Goal: Book appointment/travel/reservation

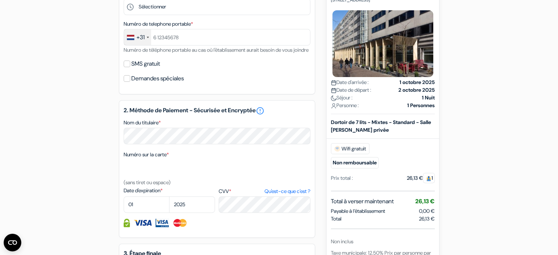
scroll to position [257, 0]
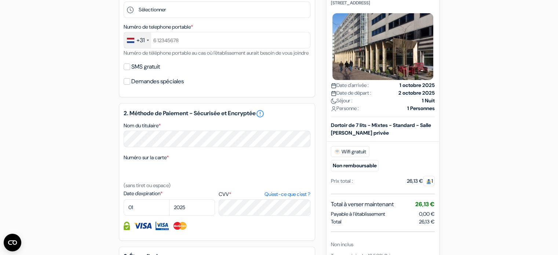
click at [146, 43] on div "+31" at bounding box center [137, 40] width 27 height 16
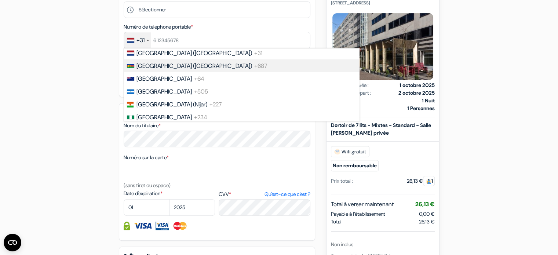
scroll to position [1005, 0]
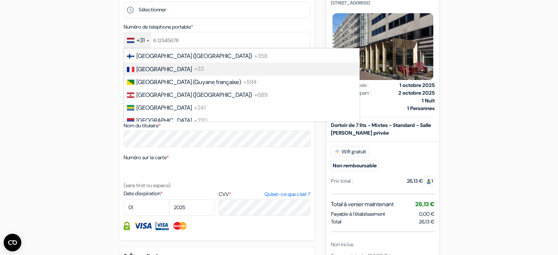
click at [187, 75] on li "France +33" at bounding box center [241, 68] width 236 height 13
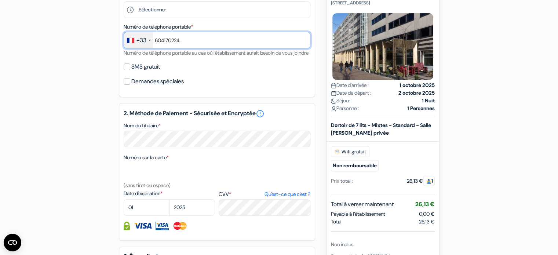
type input "604170224"
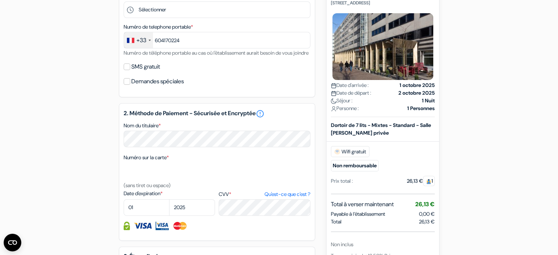
click at [84, 73] on div "add_box MEININGER Hotel Amsterdam City West Orlyplein 1-67, Amsterdam, Pays Bas…" at bounding box center [279, 101] width 484 height 583
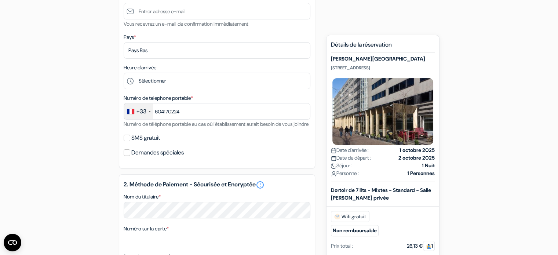
scroll to position [183, 0]
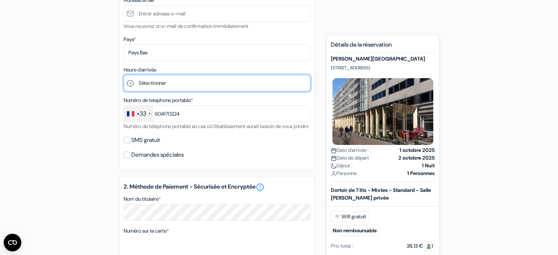
click at [147, 81] on select "Sélectionner 1:00 2:00 3:00 4:00 5:00 6:00 7:00 8:00 9:00 10:00 11:00 12:00 13:…" at bounding box center [217, 83] width 187 height 17
select select "18"
click at [124, 75] on select "Sélectionner 1:00 2:00 3:00 4:00 5:00 6:00 7:00 8:00 9:00 10:00 11:00 12:00 13:…" at bounding box center [217, 83] width 187 height 17
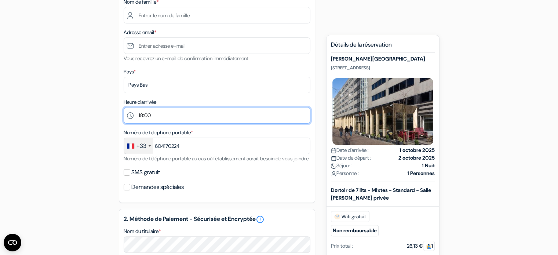
scroll to position [147, 0]
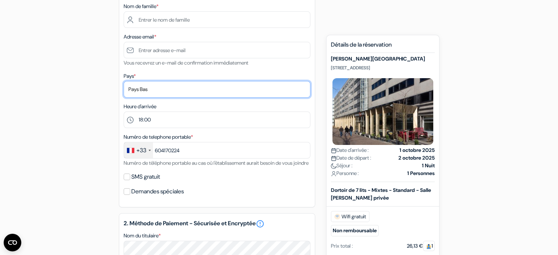
drag, startPoint x: 153, startPoint y: 89, endPoint x: 150, endPoint y: 90, distance: 3.7
click at [151, 89] on select "Selectionner le pays Abkhazie Afghanistan Afrique Du sud Albanie Algérie Allema…" at bounding box center [217, 89] width 187 height 17
drag, startPoint x: 135, startPoint y: 92, endPoint x: 128, endPoint y: 93, distance: 6.7
click at [130, 92] on select "Selectionner le pays Abkhazie Afghanistan Afrique Du sud Albanie Algérie Allema…" at bounding box center [217, 89] width 187 height 17
click at [148, 91] on select "Selectionner le pays Abkhazie Afghanistan Afrique Du sud Albanie Algérie Allema…" at bounding box center [217, 89] width 187 height 17
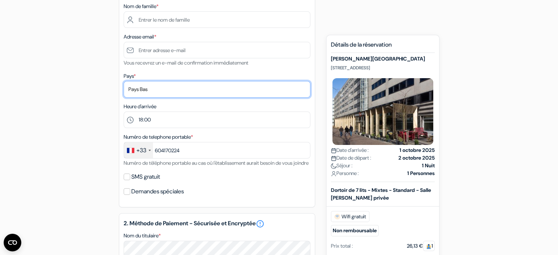
select select "67"
click at [124, 81] on select "Selectionner le pays Abkhazie Afghanistan Afrique Du sud Albanie Algérie Allema…" at bounding box center [217, 89] width 187 height 17
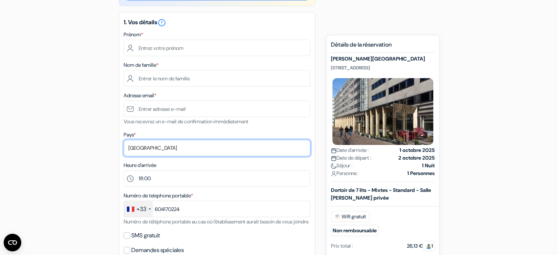
scroll to position [73, 0]
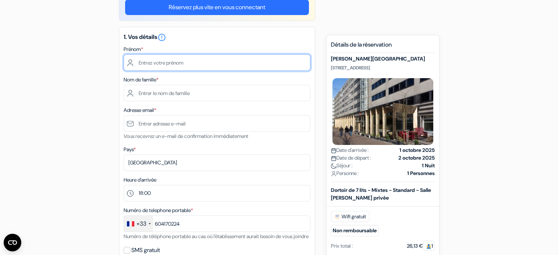
click at [193, 62] on input "text" at bounding box center [217, 62] width 187 height 17
type input "Florian"
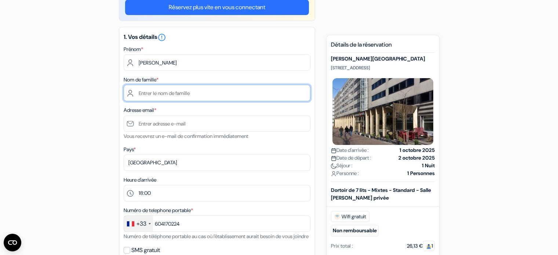
type input "Lanos"
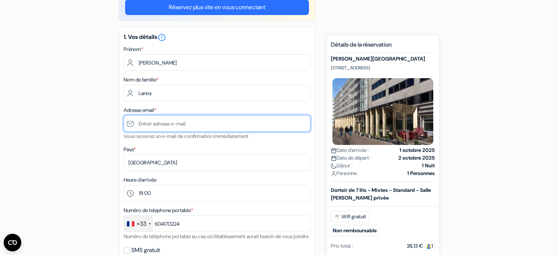
type input "[EMAIL_ADDRESS][DOMAIN_NAME]"
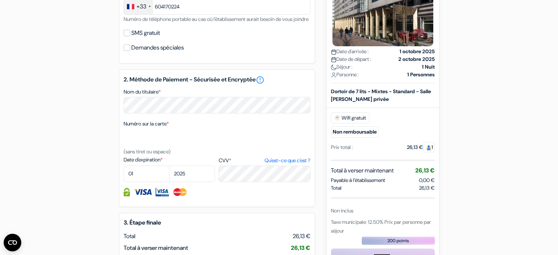
scroll to position [294, 0]
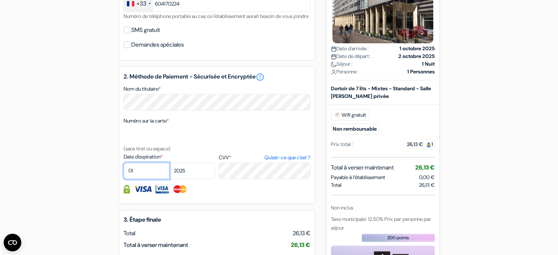
select select "11"
select select "2026"
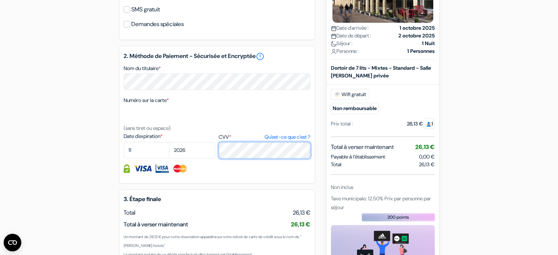
scroll to position [404, 0]
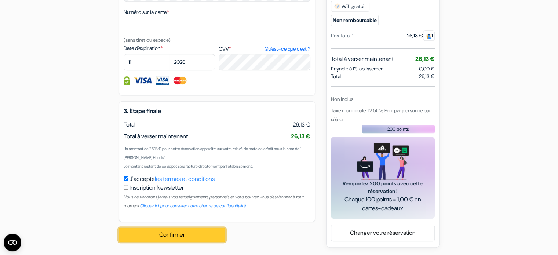
click at [167, 242] on button "Confirmer Loading..." at bounding box center [172, 235] width 106 height 14
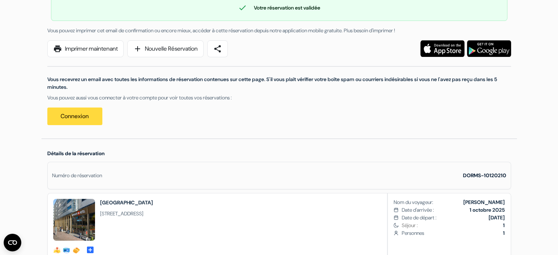
scroll to position [37, 0]
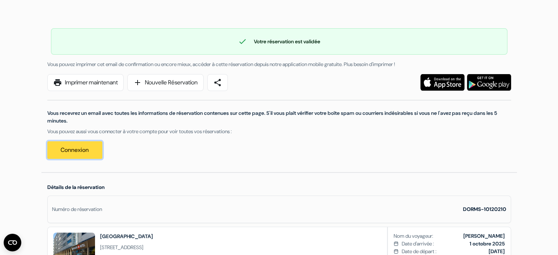
click at [85, 150] on link "Connexion" at bounding box center [74, 150] width 55 height 18
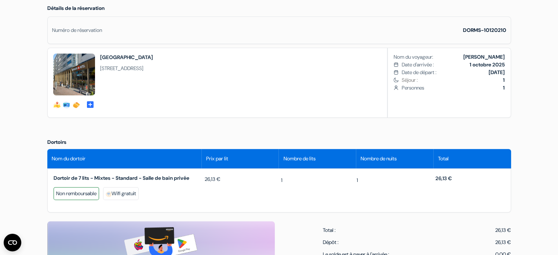
scroll to position [330, 0]
